Goal: Task Accomplishment & Management: Manage account settings

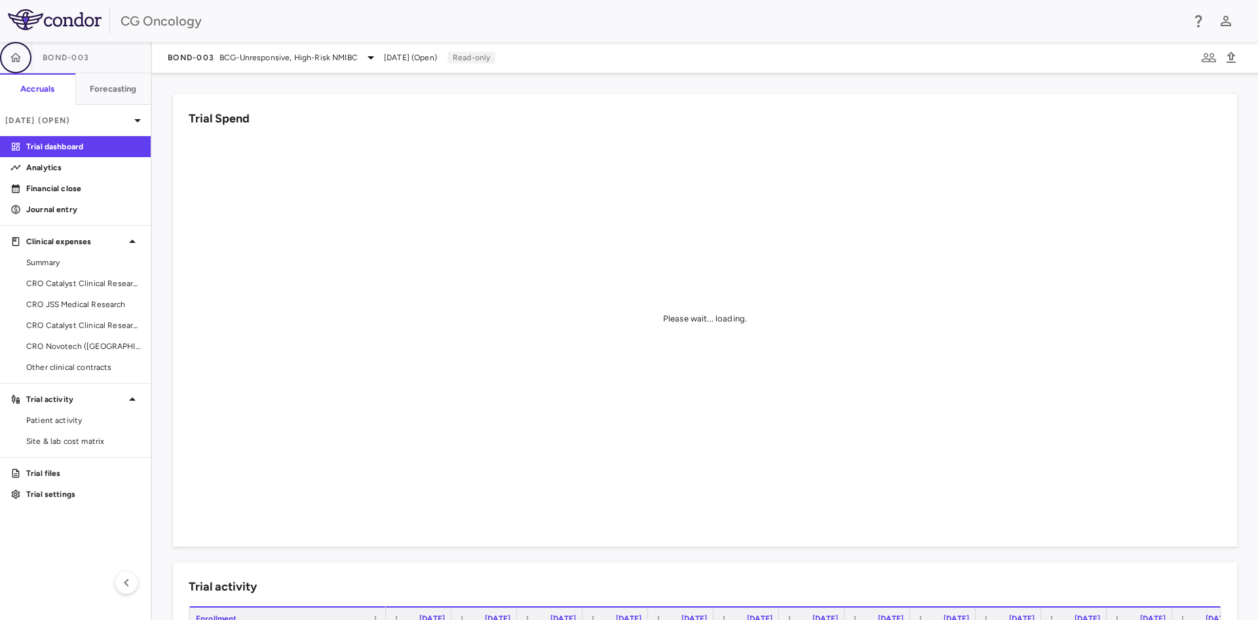
click at [11, 60] on icon "button" at bounding box center [15, 57] width 13 height 13
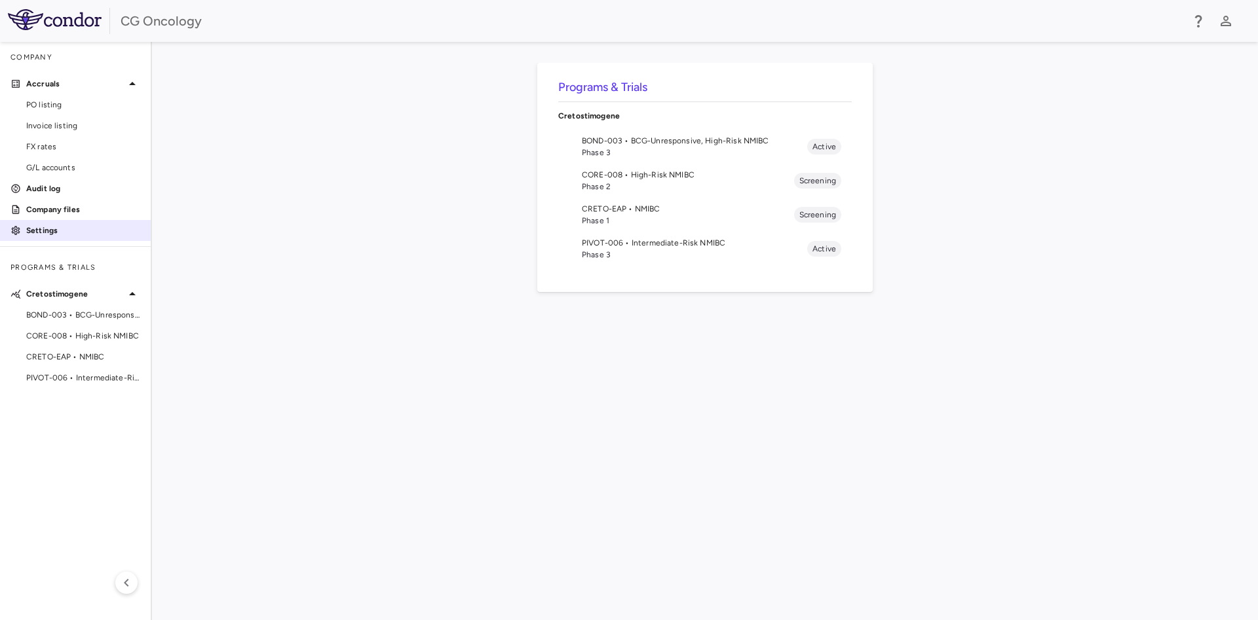
click at [61, 231] on p "Settings" at bounding box center [83, 231] width 114 height 12
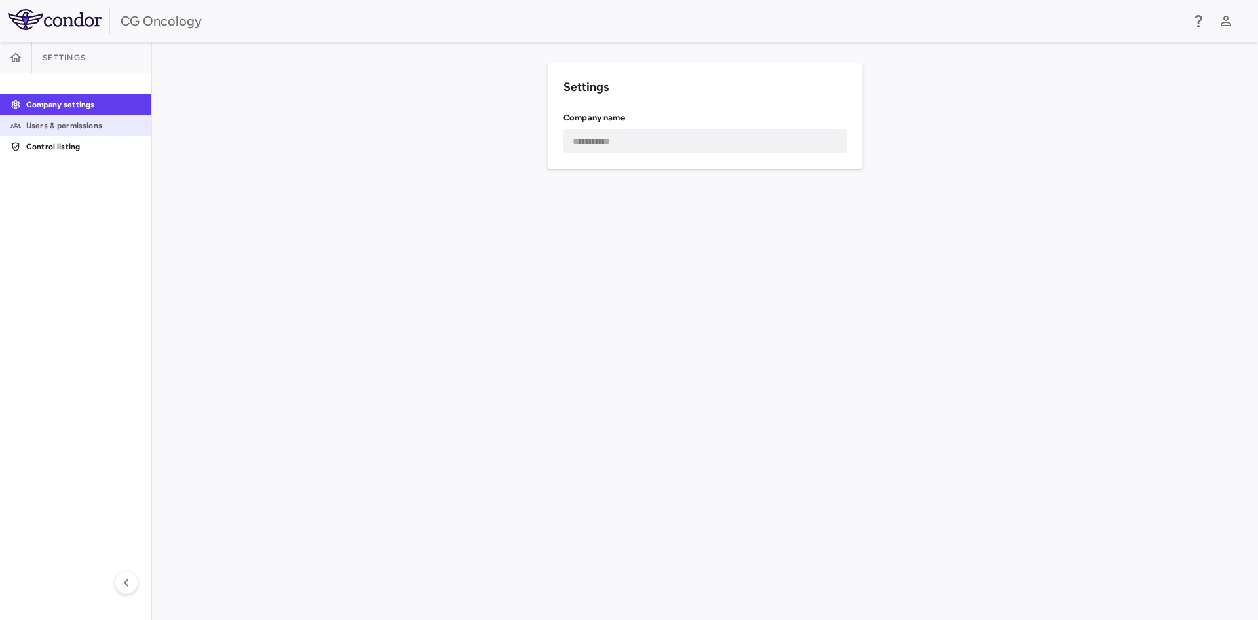
click at [90, 128] on p "Users & permissions" at bounding box center [83, 126] width 114 height 12
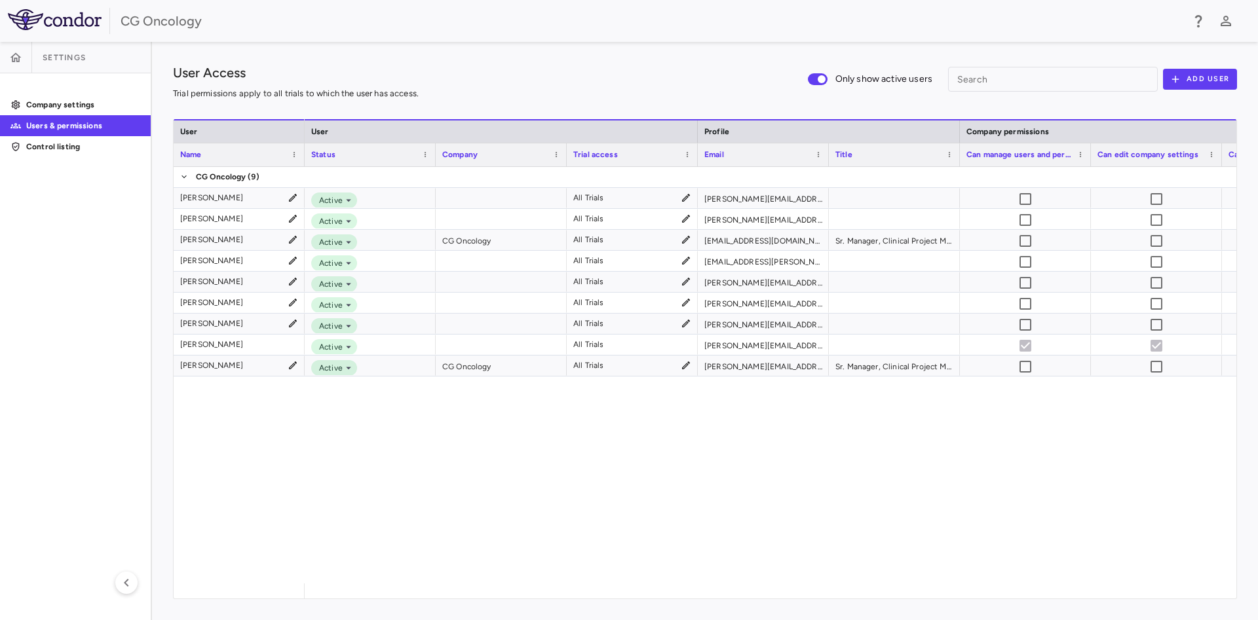
click at [587, 75] on div "User Access Trial permissions apply to all trials to which the user has access.…" at bounding box center [705, 79] width 1064 height 33
click at [617, 86] on div "User Access Trial permissions apply to all trials to which the user has access.…" at bounding box center [705, 79] width 1064 height 33
drag, startPoint x: 628, startPoint y: 85, endPoint x: 542, endPoint y: 86, distance: 85.2
click at [542, 86] on div "User Access Trial permissions apply to all trials to which the user has access.…" at bounding box center [705, 79] width 1064 height 33
click at [387, 537] on div "Active All Trials angelica.craighead@cgoncology.com Active All Trials john.mcad…" at bounding box center [771, 375] width 932 height 417
